Goal: Task Accomplishment & Management: Manage account settings

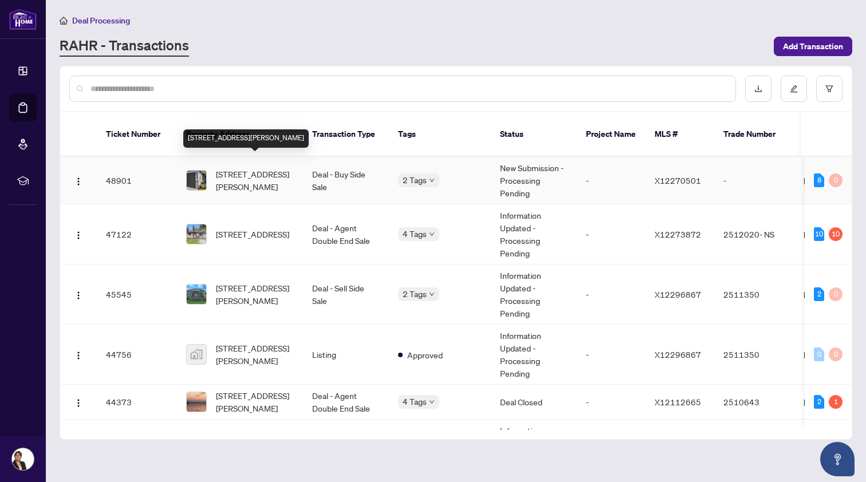
click at [228, 168] on span "[STREET_ADDRESS][PERSON_NAME]" at bounding box center [255, 180] width 78 height 25
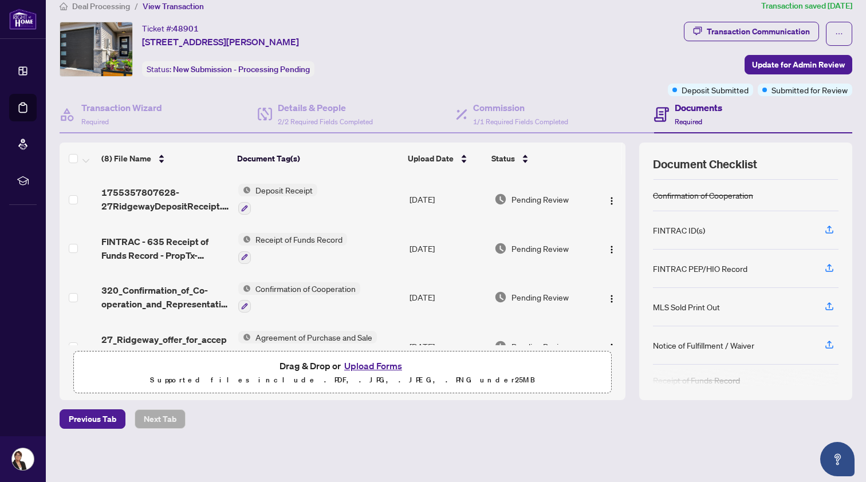
scroll to position [80, 0]
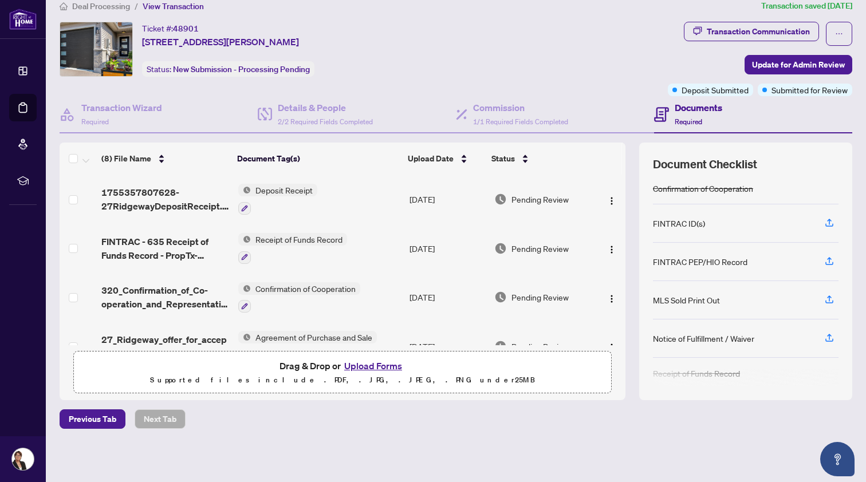
click at [377, 365] on button "Upload Forms" at bounding box center [373, 365] width 65 height 15
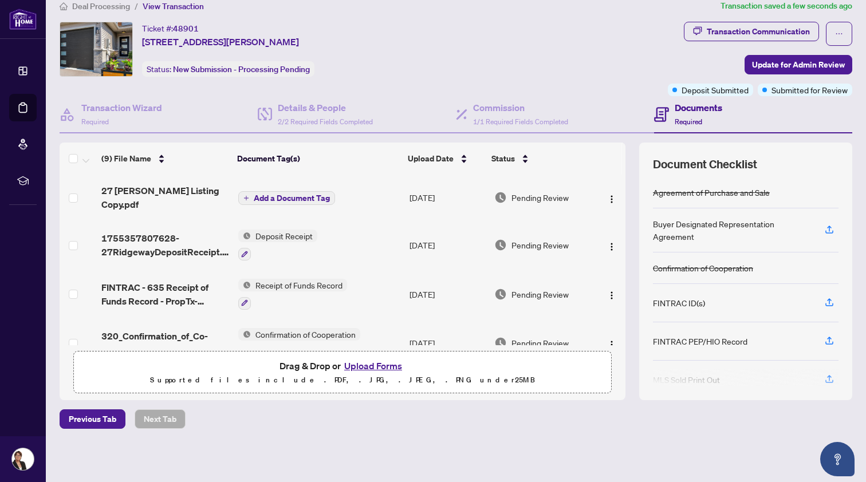
click at [273, 194] on span "Add a Document Tag" at bounding box center [292, 198] width 76 height 8
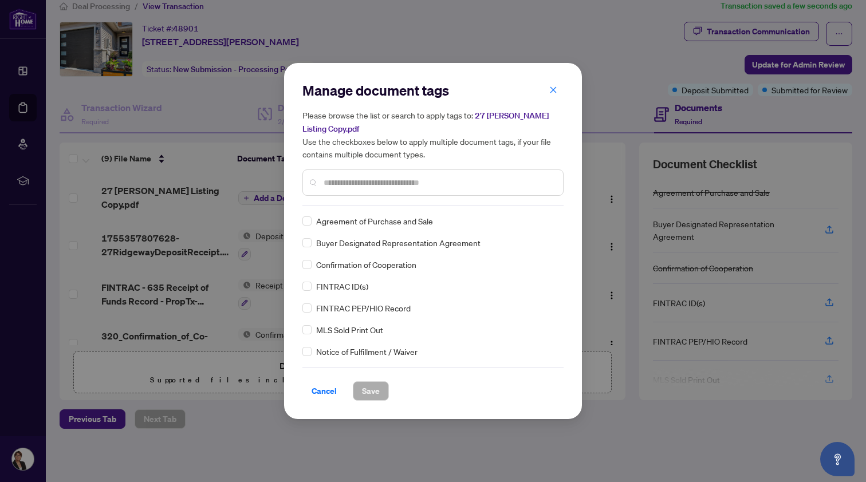
click at [323, 181] on input "text" at bounding box center [438, 182] width 230 height 13
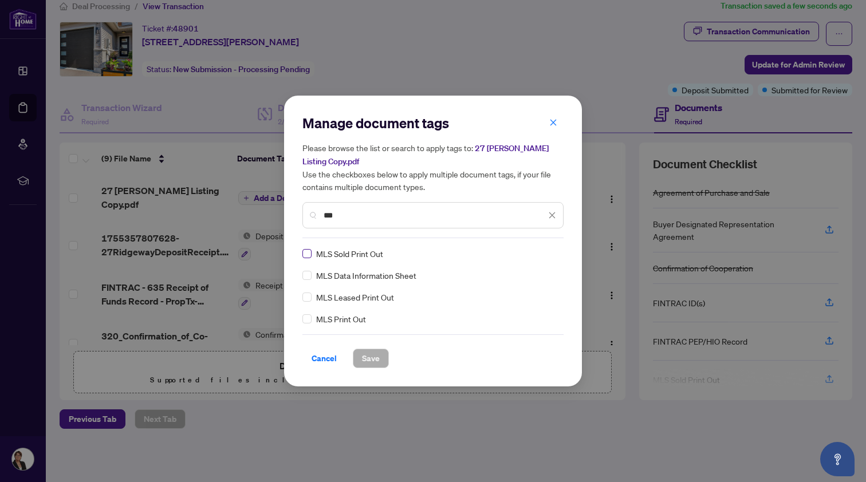
type input "***"
click at [374, 356] on span "Save" at bounding box center [371, 358] width 18 height 18
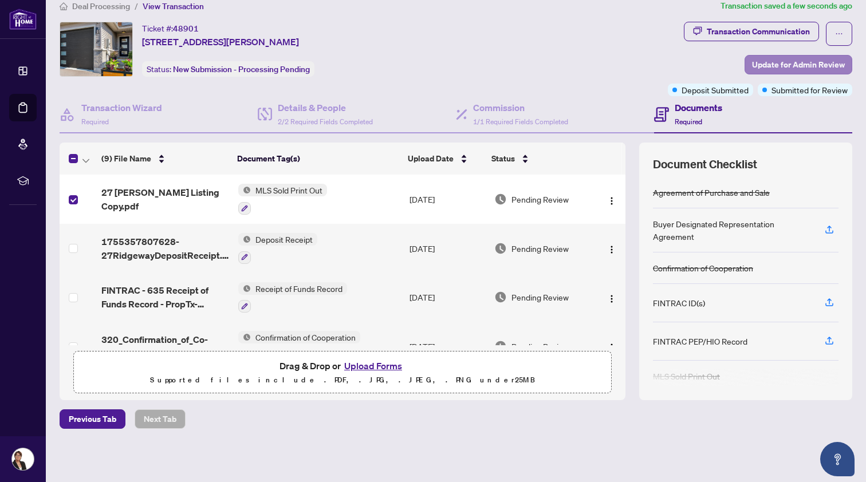
click at [773, 60] on span "Update for Admin Review" at bounding box center [798, 65] width 93 height 18
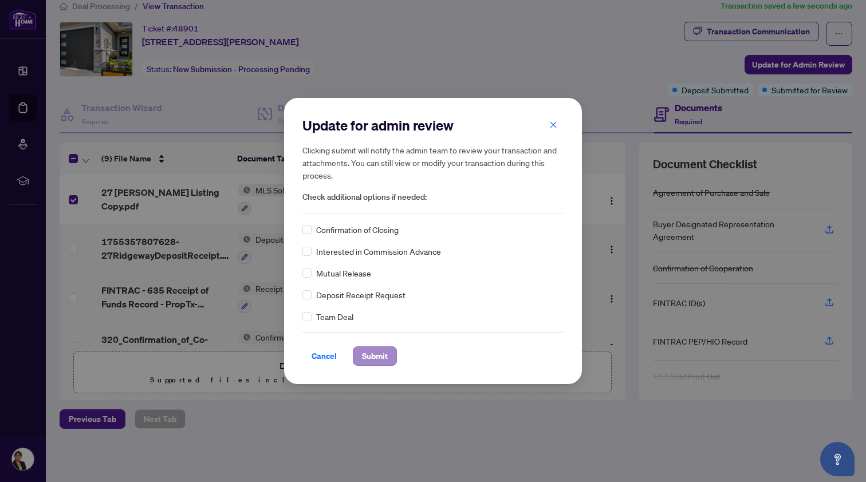
click at [376, 352] on span "Submit" at bounding box center [375, 356] width 26 height 18
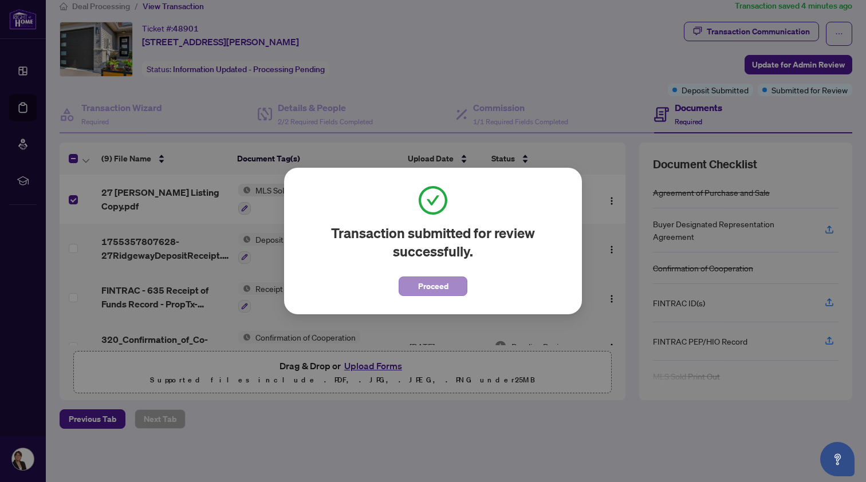
click at [426, 286] on span "Proceed" at bounding box center [433, 286] width 30 height 18
